Goal: Information Seeking & Learning: Learn about a topic

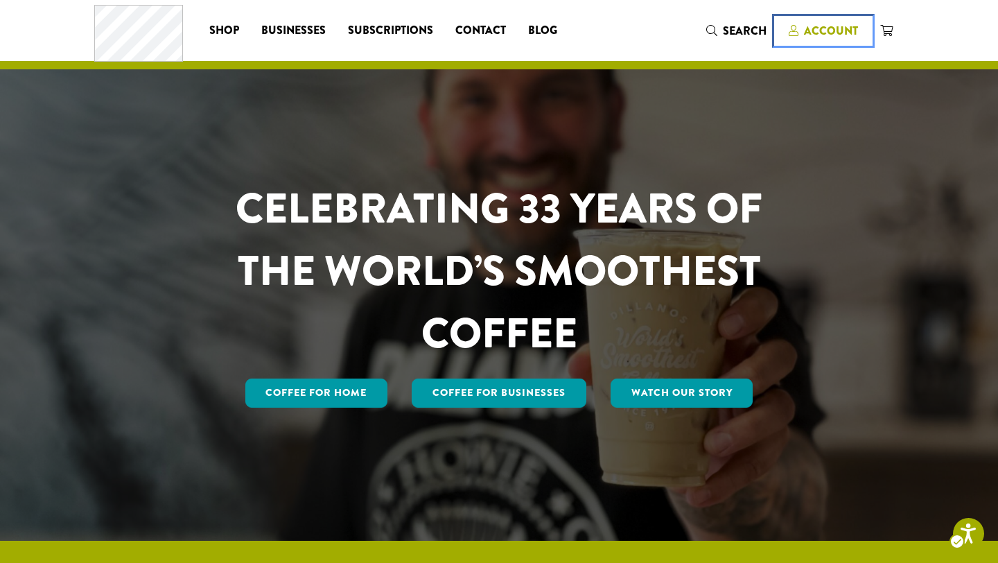
click at [811, 29] on span "Account" at bounding box center [831, 31] width 54 height 16
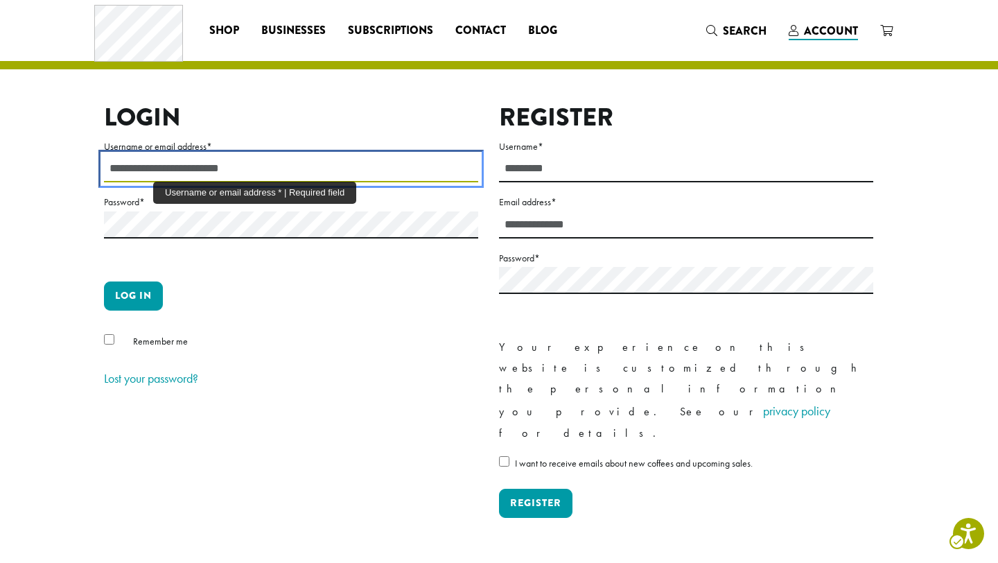
click at [155, 179] on input "Username or email address *" at bounding box center [291, 168] width 374 height 27
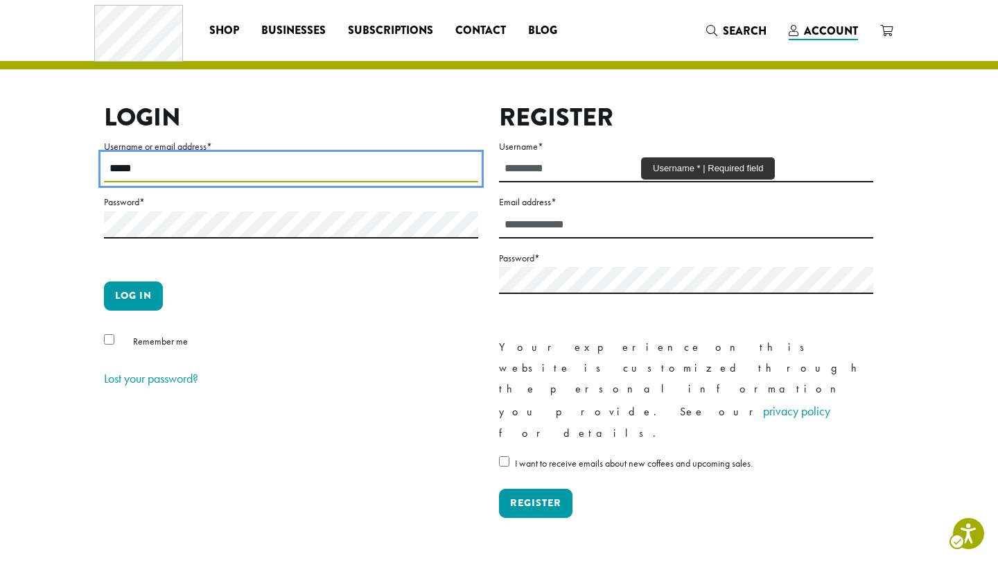
type input "*****"
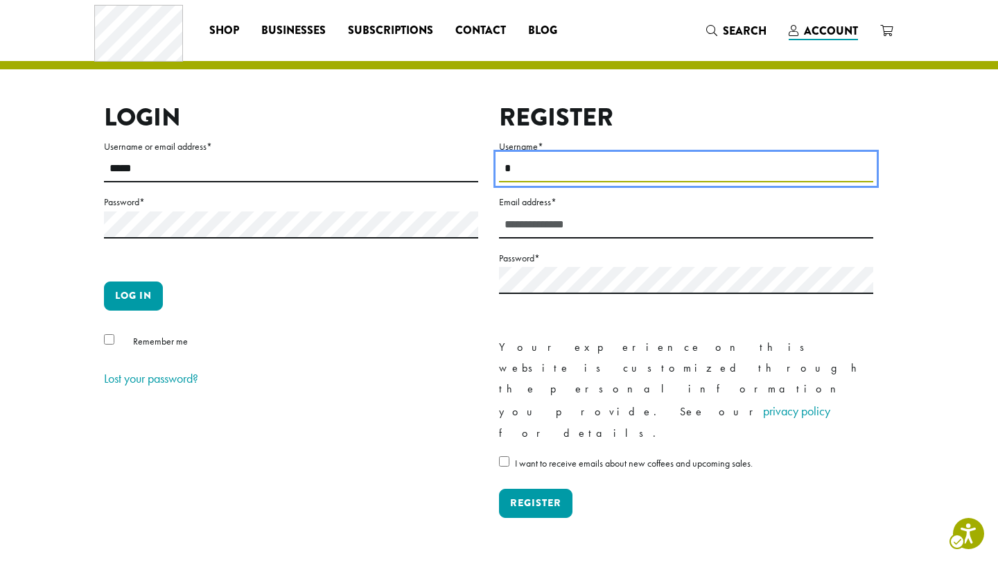
type input "*"
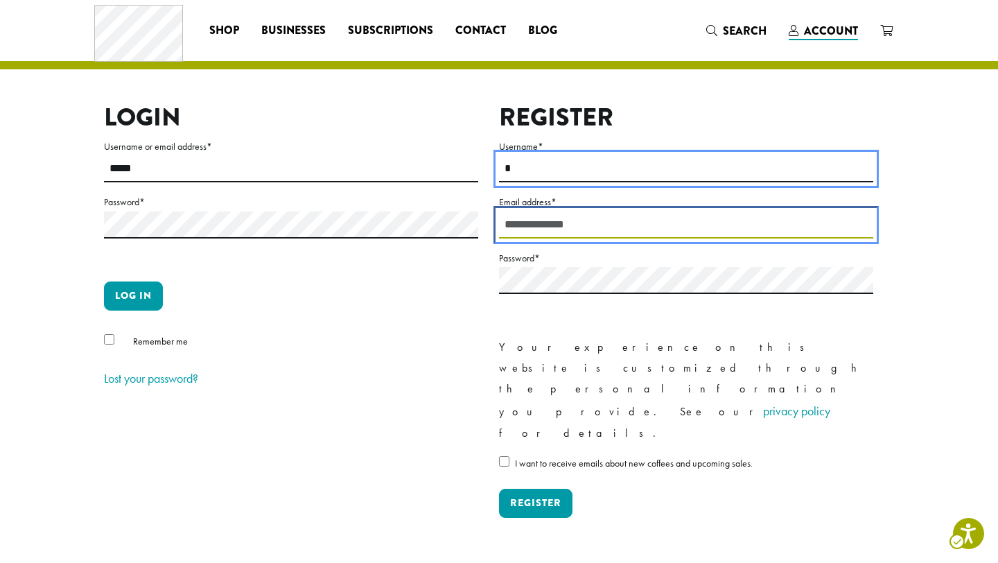
type input "**********"
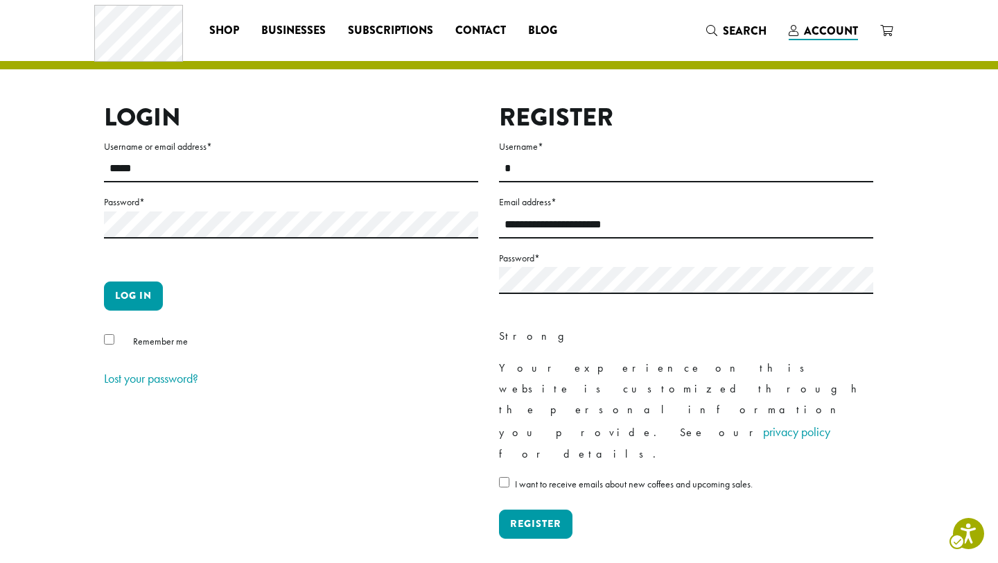
click at [754, 326] on div "Strong" at bounding box center [686, 336] width 374 height 21
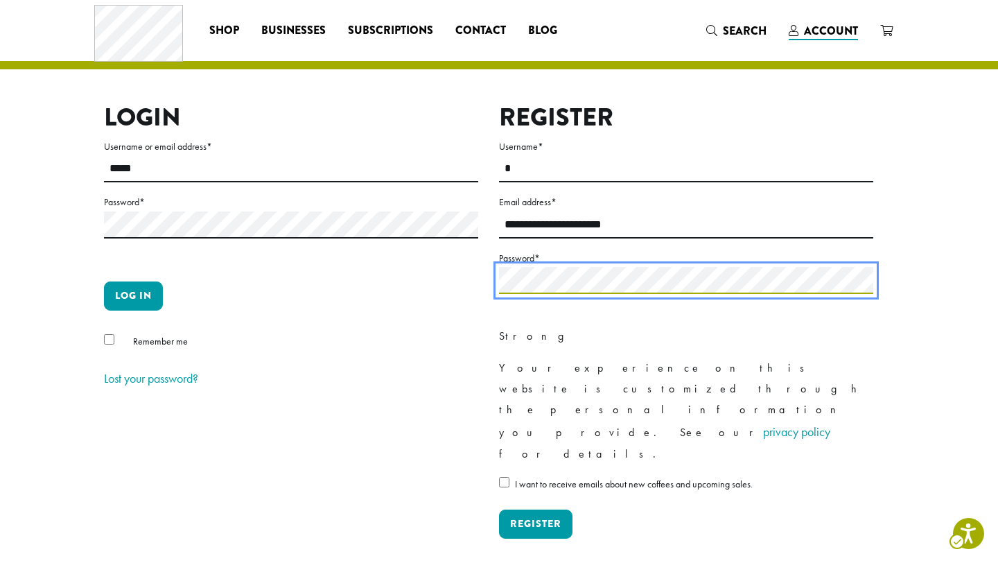
click at [329, 301] on div "**********" at bounding box center [489, 332] width 790 height 458
click at [461, 273] on div "**********" at bounding box center [489, 332] width 790 height 458
click at [499, 510] on button "Register" at bounding box center [535, 524] width 73 height 29
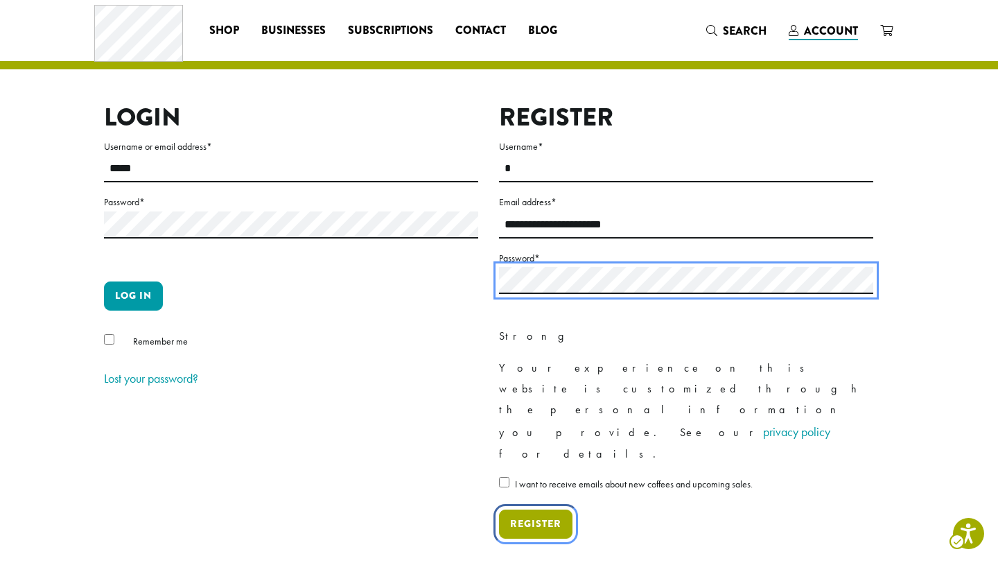
click at [535, 510] on button "Register" at bounding box center [535, 524] width 73 height 29
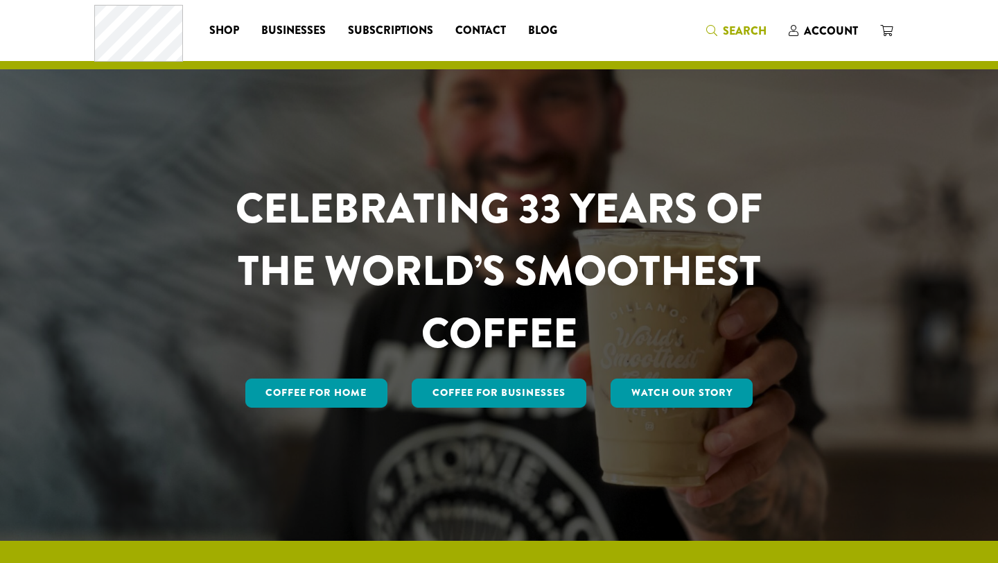
click at [718, 31] on icon "Search" at bounding box center [712, 30] width 11 height 11
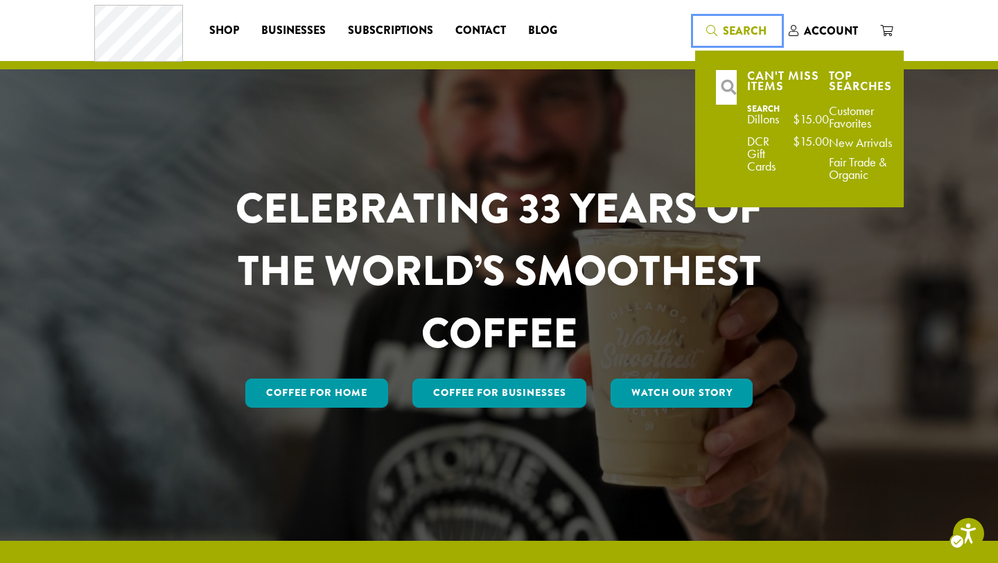
click at [728, 30] on span "Search" at bounding box center [745, 31] width 44 height 16
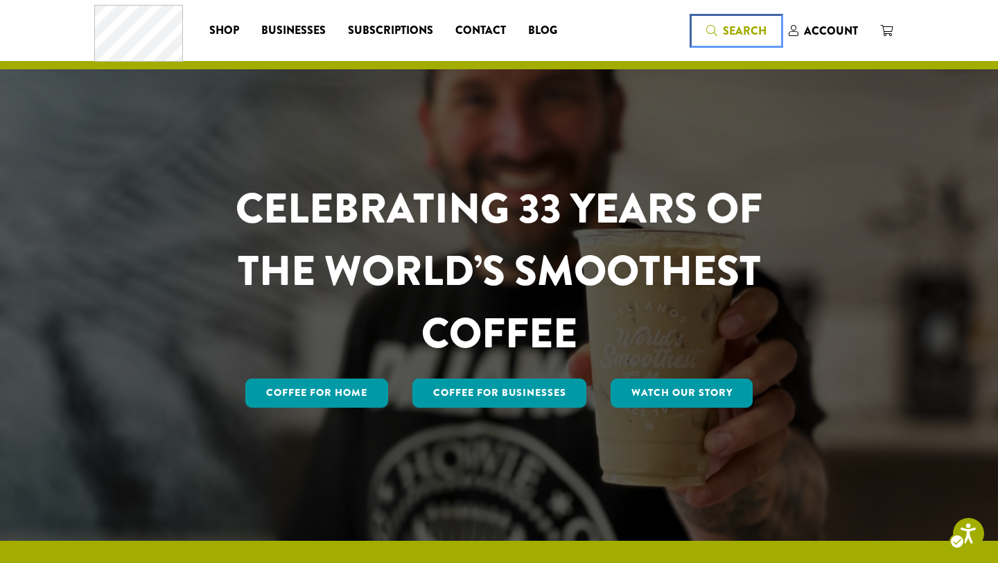
click at [716, 27] on icon "Search" at bounding box center [712, 30] width 11 height 11
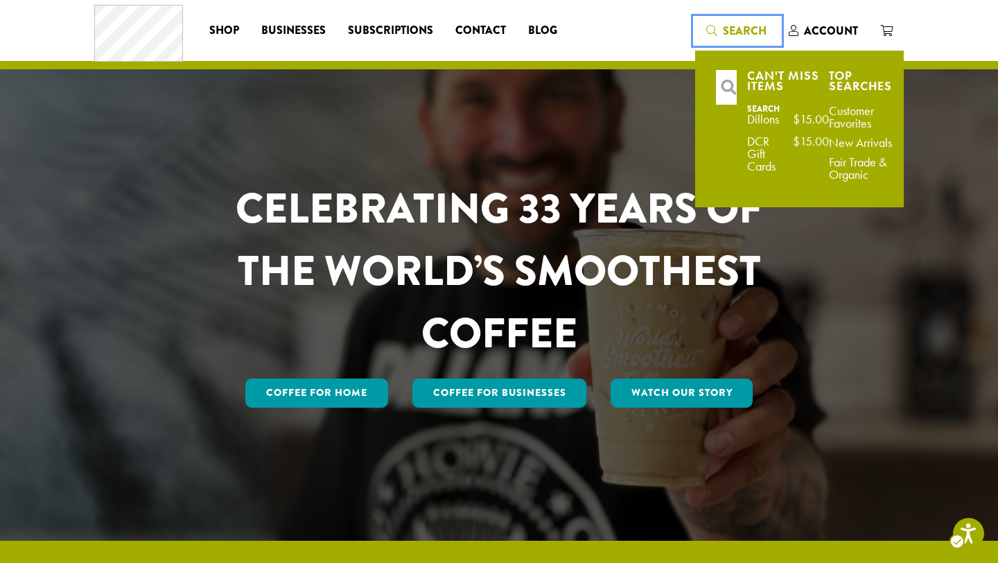
click at [741, 31] on span "Search" at bounding box center [745, 31] width 44 height 16
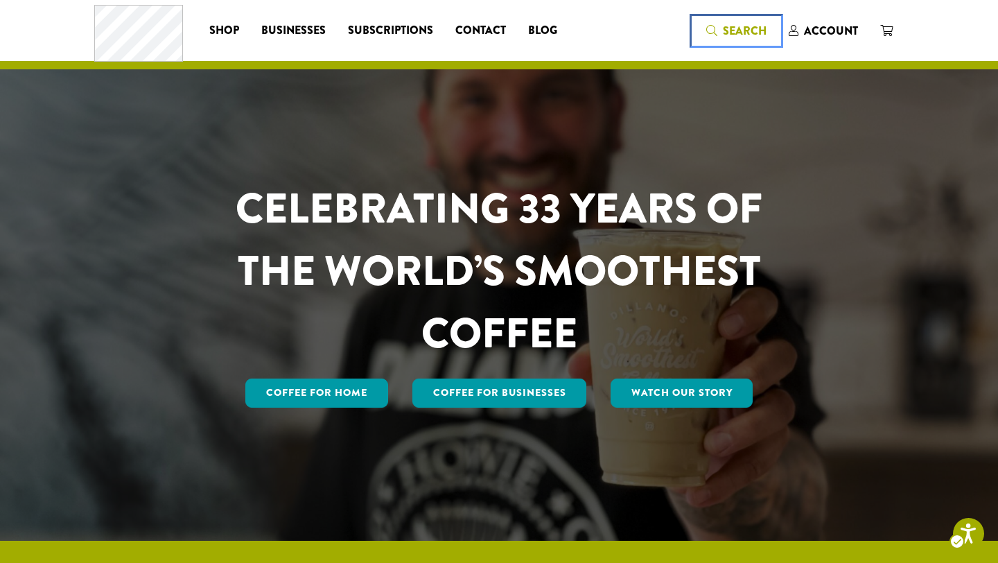
click at [715, 29] on icon "Search" at bounding box center [712, 30] width 11 height 11
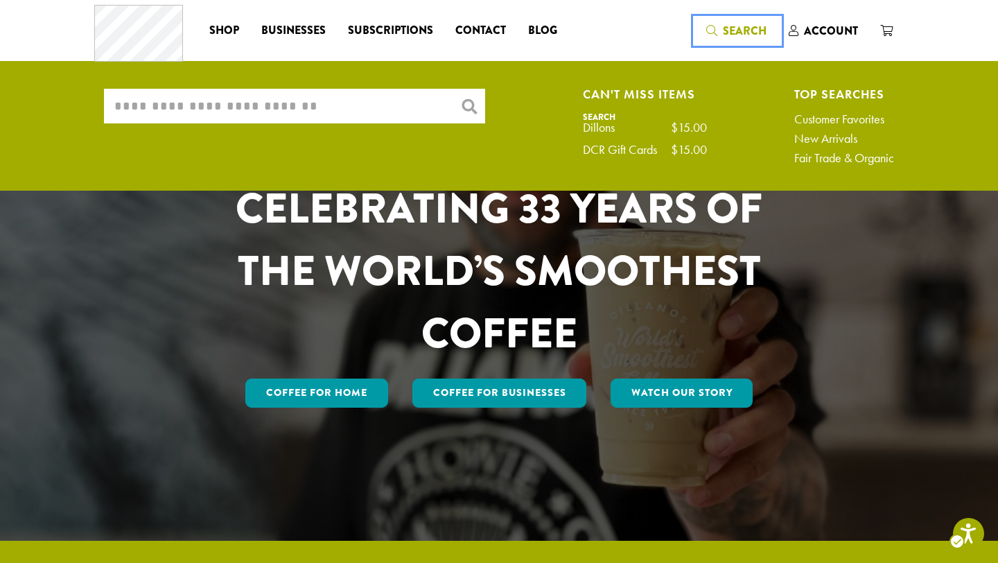
click at [712, 37] on span "Search" at bounding box center [737, 31] width 60 height 17
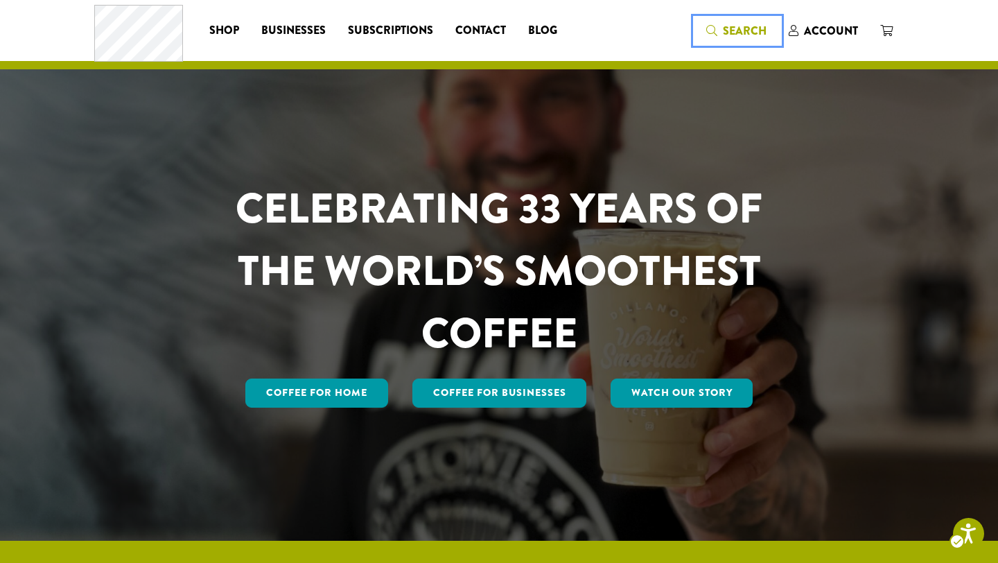
click at [712, 37] on span "Search" at bounding box center [737, 31] width 60 height 17
click at [220, 143] on div "CELEBRATING 33 YEARS OF THE WORLD’S SMOOTHEST COFFEE Coffee for Home Coffee For…" at bounding box center [499, 270] width 832 height 541
click at [734, 31] on span "Search" at bounding box center [745, 31] width 44 height 16
click at [306, 28] on span "Businesses" at bounding box center [293, 30] width 64 height 17
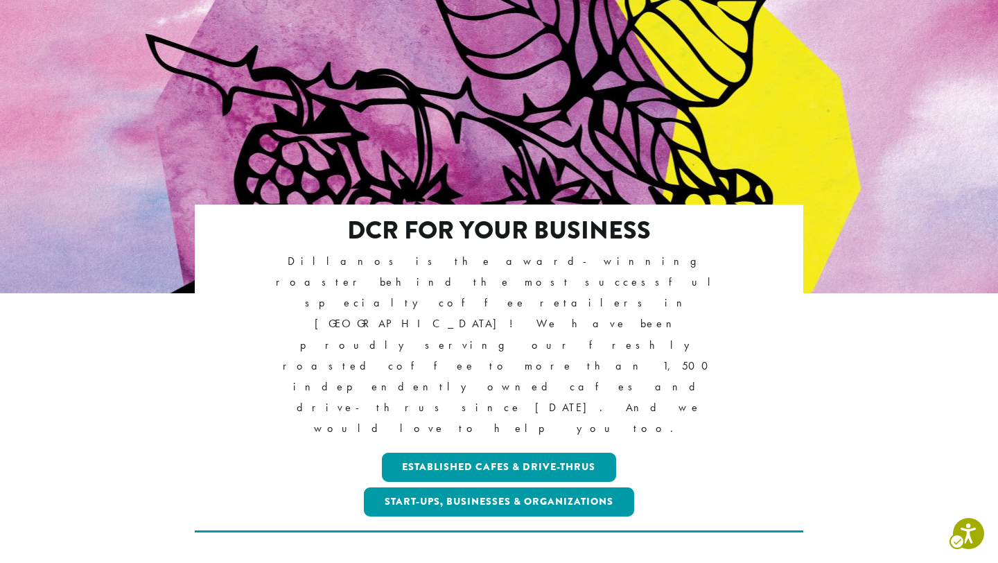
scroll to position [75, 0]
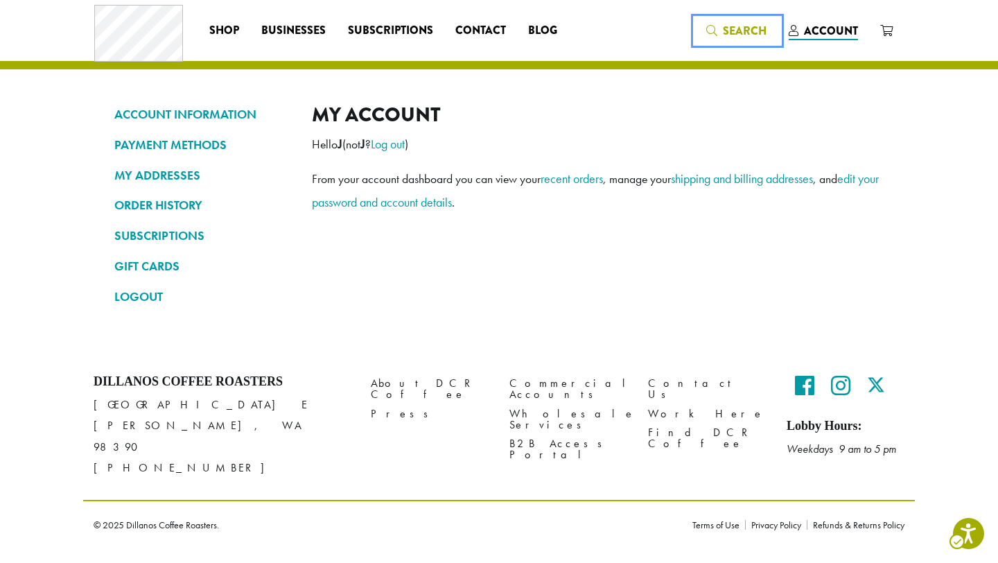
click at [705, 21] on link "Search" at bounding box center [736, 30] width 83 height 23
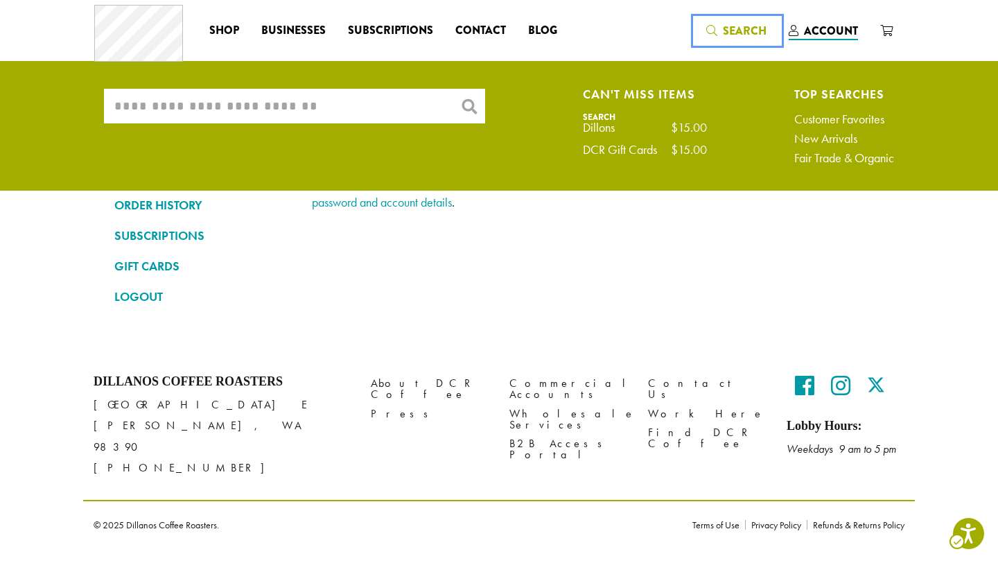
click at [722, 27] on span "Search" at bounding box center [737, 31] width 60 height 17
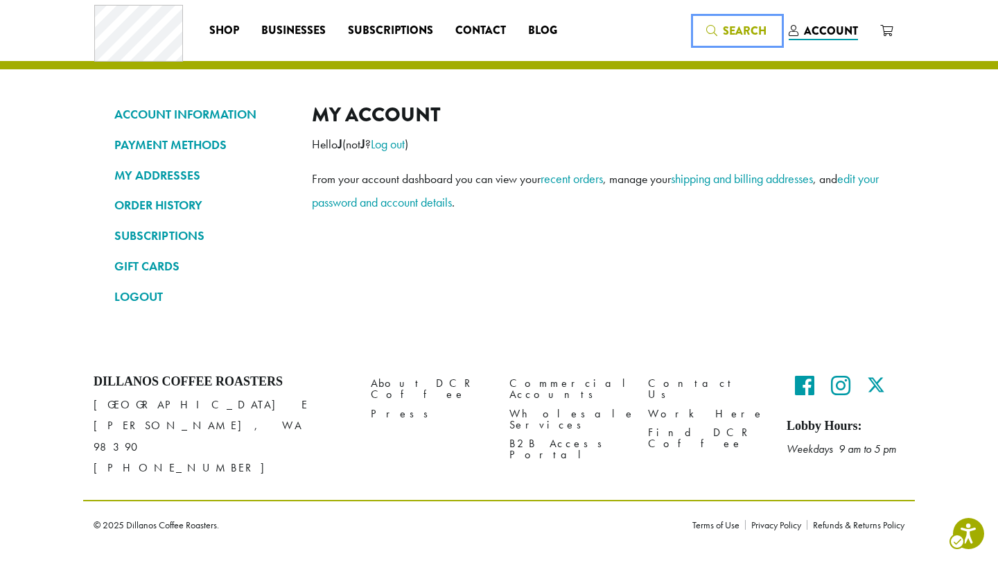
click at [722, 27] on span "Search" at bounding box center [737, 31] width 60 height 17
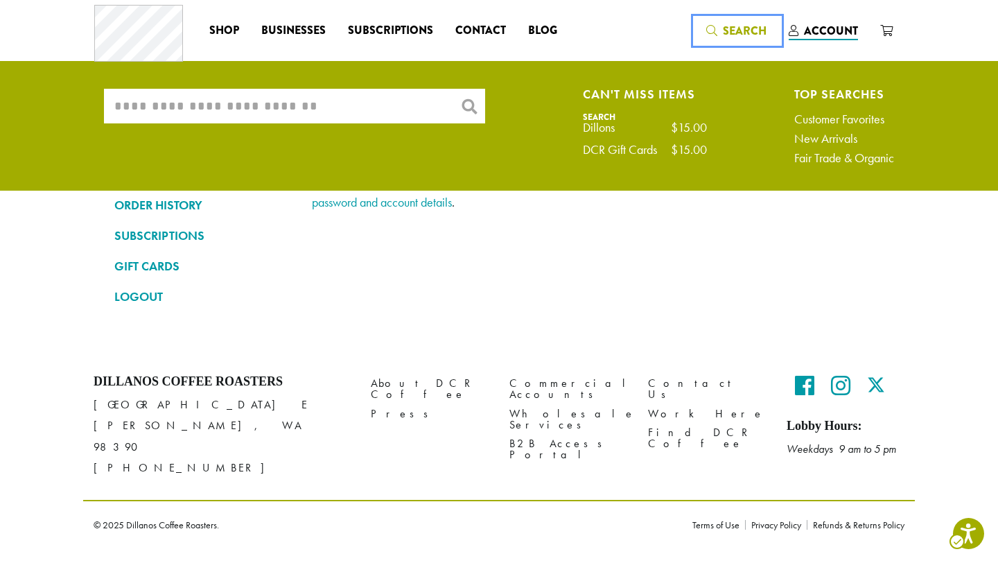
click at [722, 27] on span "Search" at bounding box center [737, 31] width 60 height 17
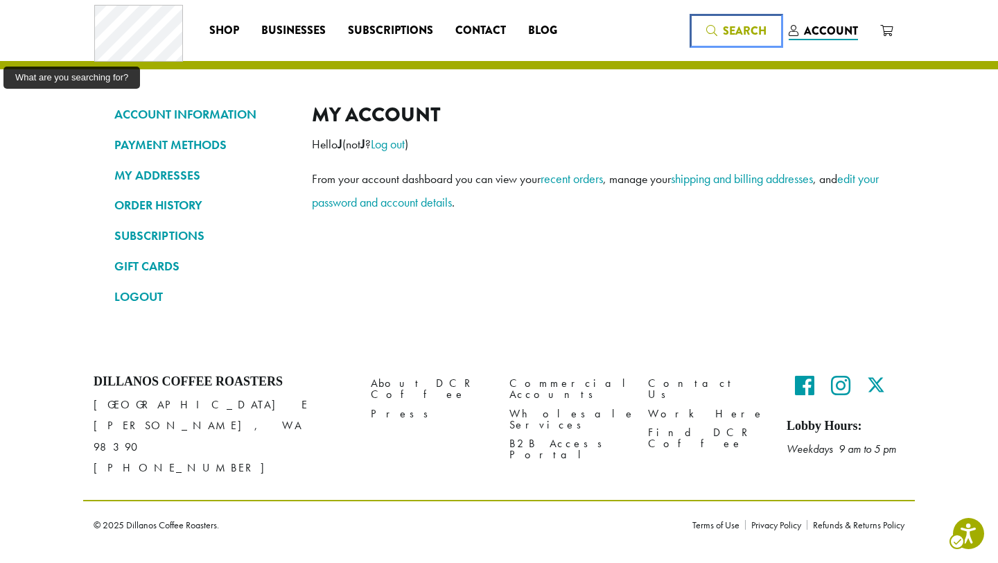
click at [722, 27] on span "Search" at bounding box center [737, 31] width 60 height 17
click at [883, 31] on icon "Header Menu" at bounding box center [887, 30] width 12 height 11
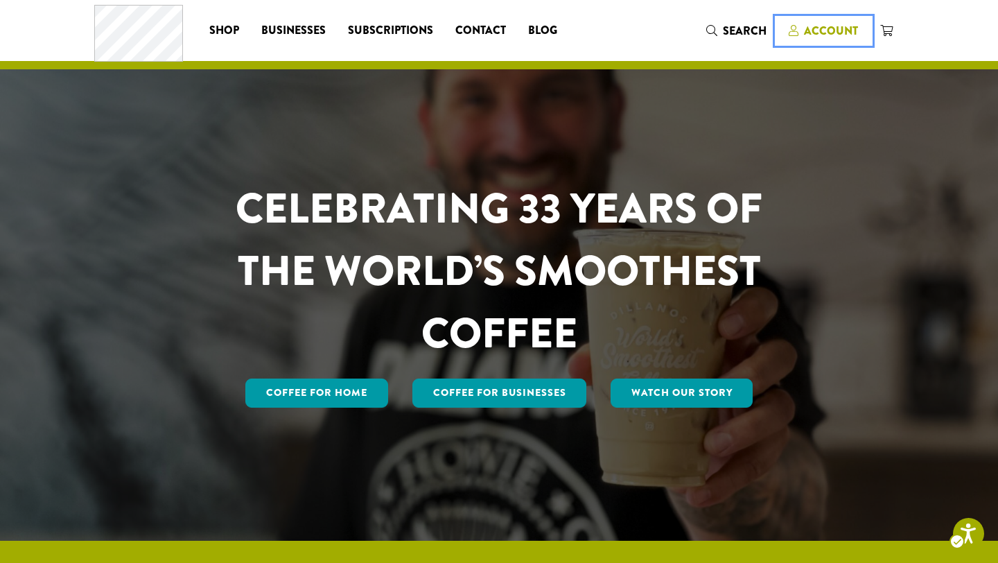
click at [833, 33] on span "Account" at bounding box center [831, 31] width 54 height 16
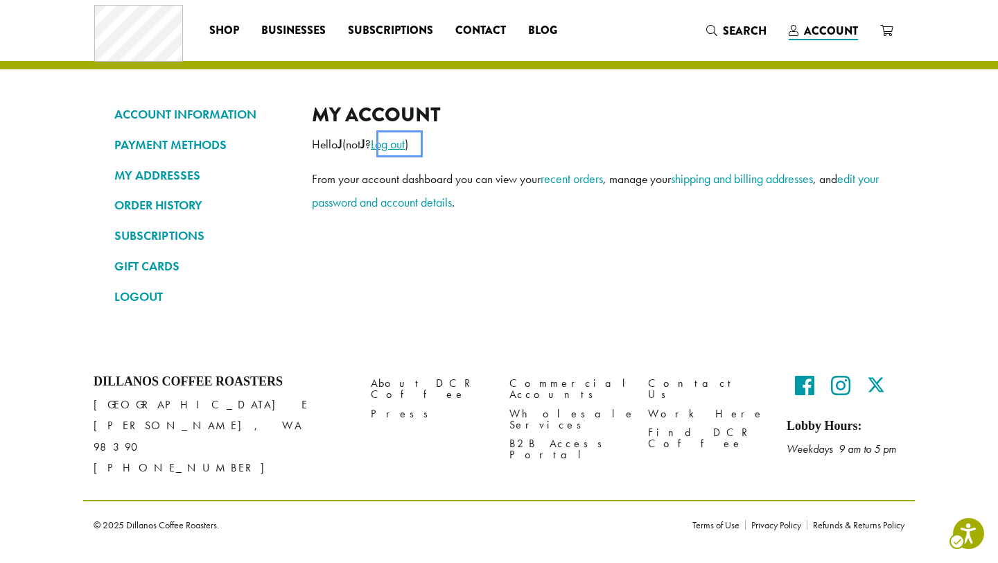
click at [404, 147] on link "account - Log out" at bounding box center [388, 144] width 34 height 16
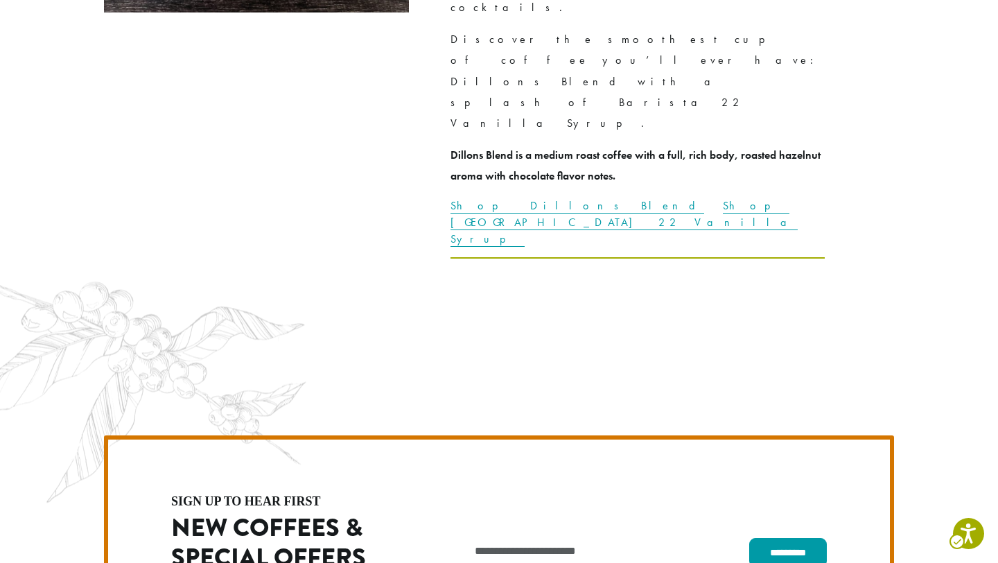
scroll to position [3870, 0]
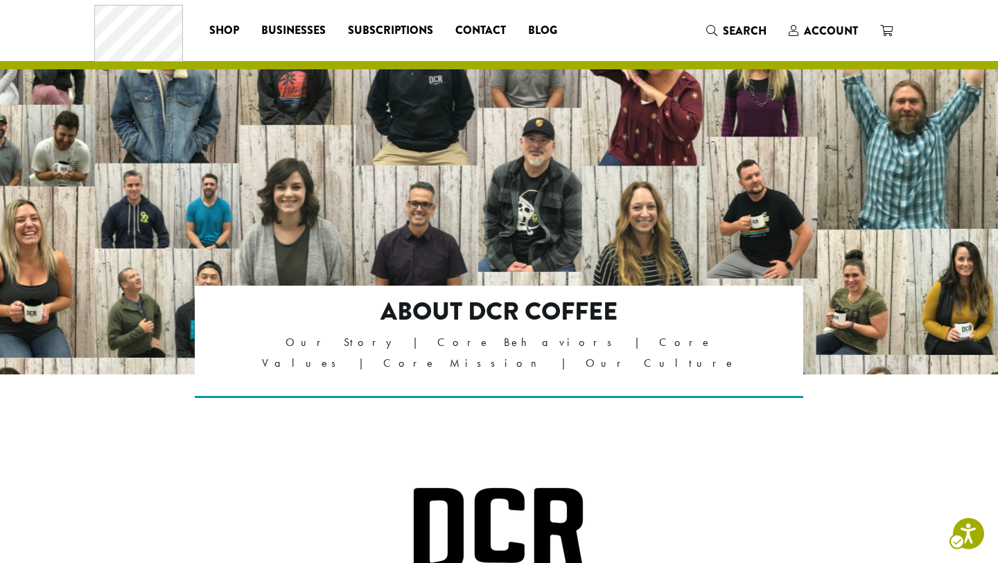
click at [779, 487] on p at bounding box center [499, 543] width 790 height 113
click at [720, 432] on div "About DCR Coffee Our Story | Core Behaviors | Core Values | Core Mission | Our …" at bounding box center [499, 370] width 832 height 168
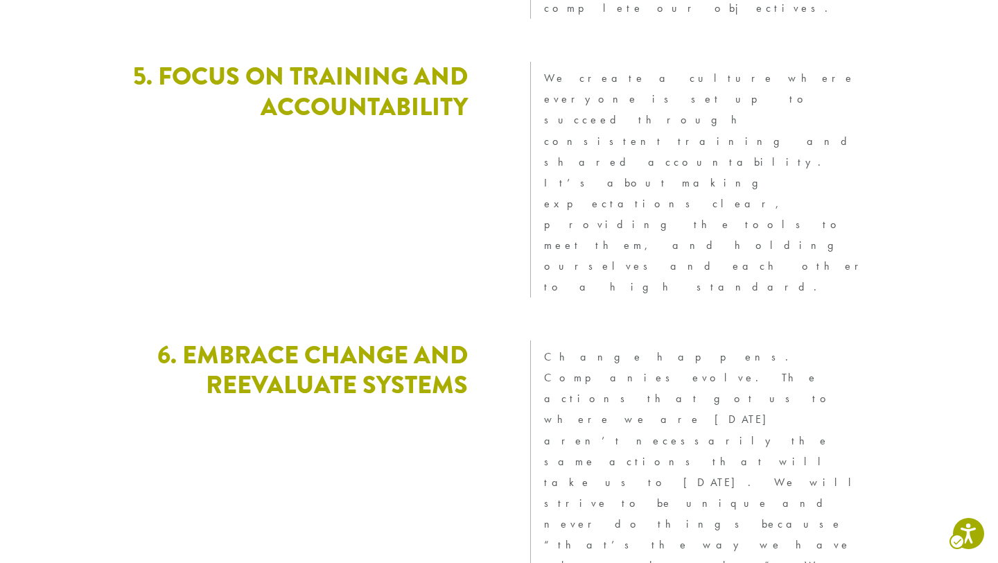
scroll to position [3813, 0]
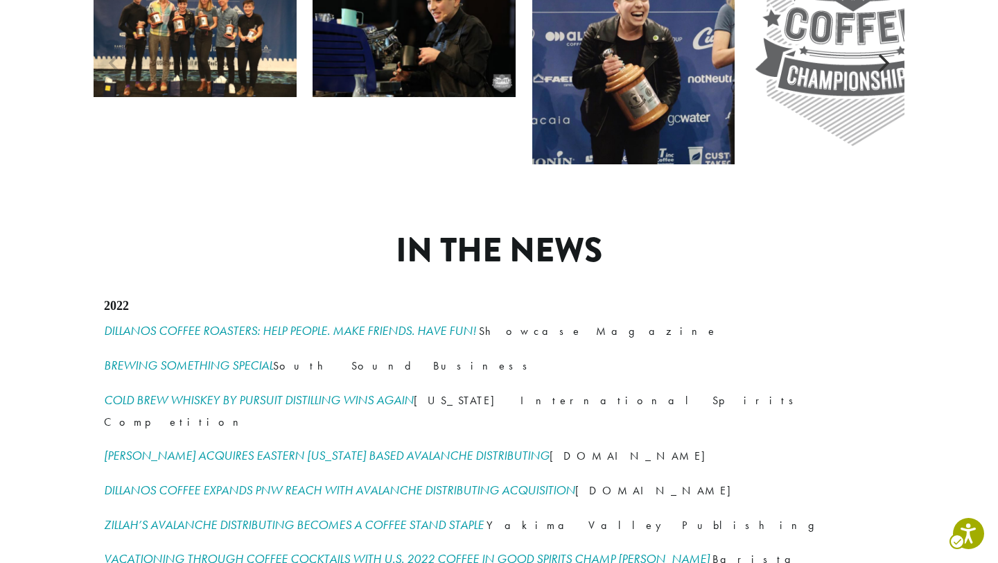
scroll to position [1885, 0]
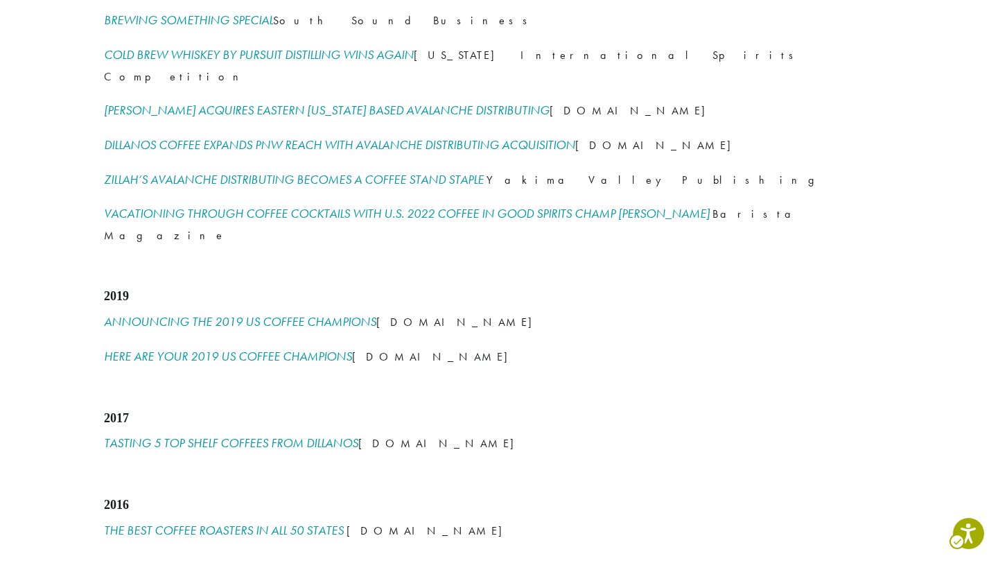
click at [733, 374] on div "IN THE NEWS 2022 DILLANOS COFFEE ROASTERS: HELP PEOPLE. MAKE FRIENDS. HAVE FUN!…" at bounding box center [499, 347] width 832 height 991
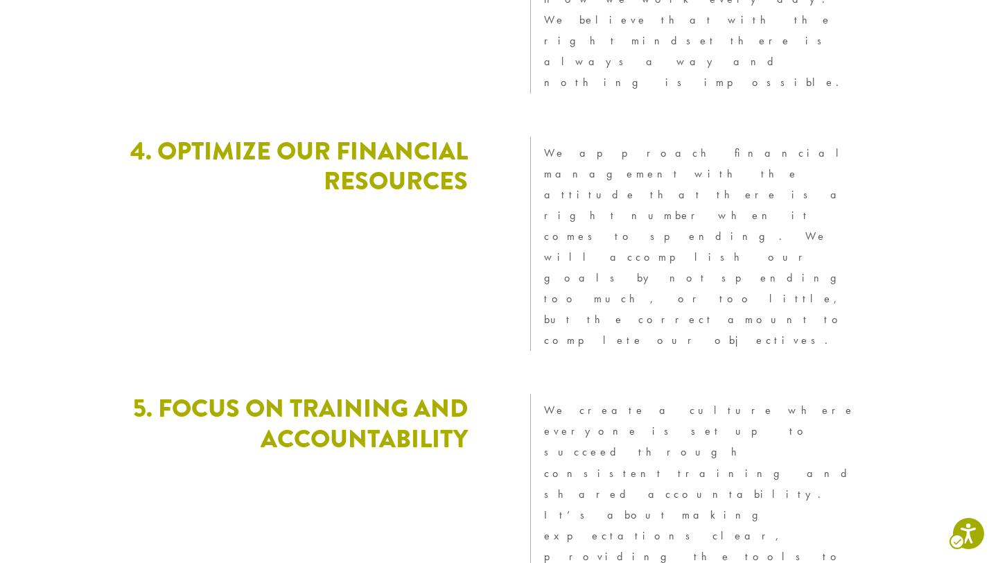
scroll to position [3813, 0]
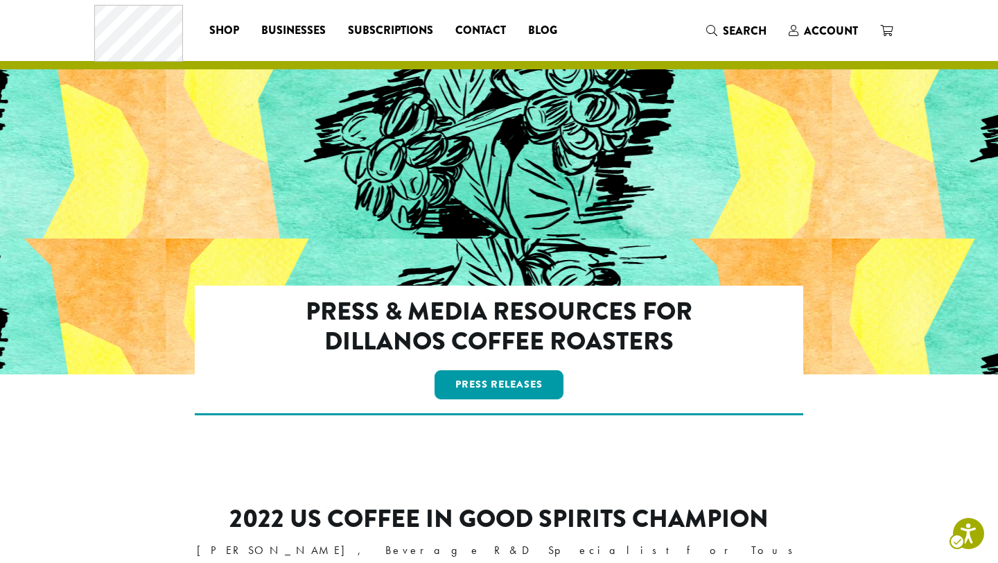
click at [845, 449] on div "Press & Media Resources for Dillanos Coffee Roasters Press Releases" at bounding box center [499, 378] width 832 height 185
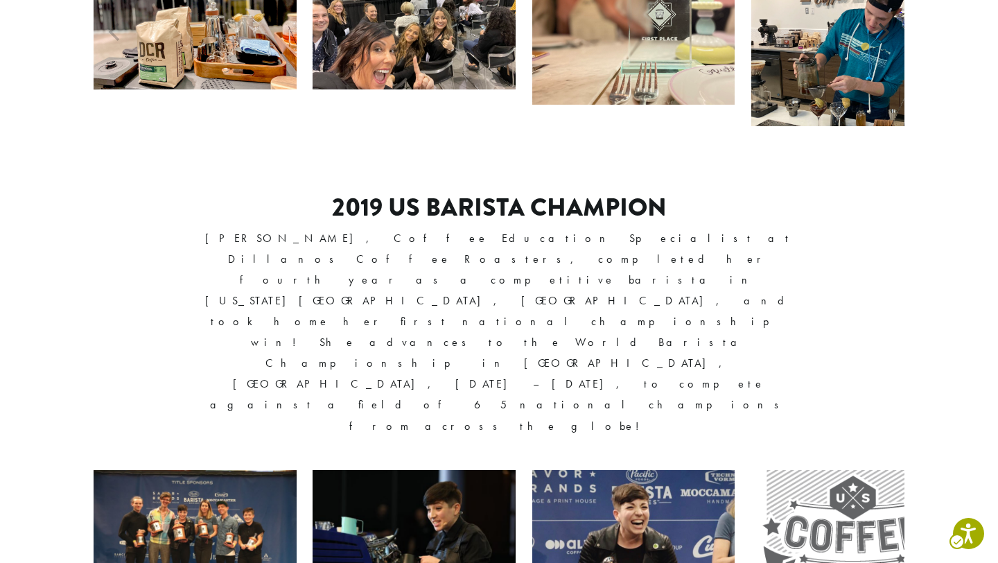
scroll to position [1885, 0]
